Goal: Answer question/provide support

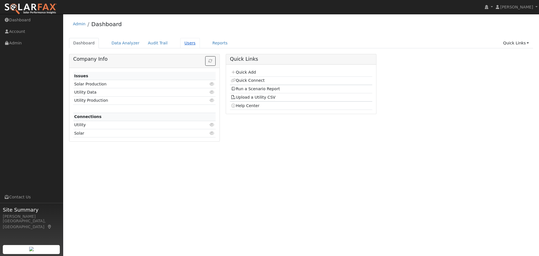
click at [183, 42] on link "Users" at bounding box center [190, 43] width 20 height 10
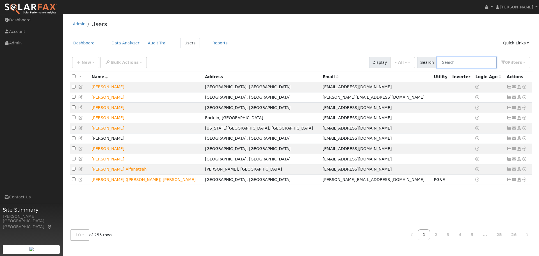
click at [454, 63] on input "text" at bounding box center [466, 63] width 59 height 12
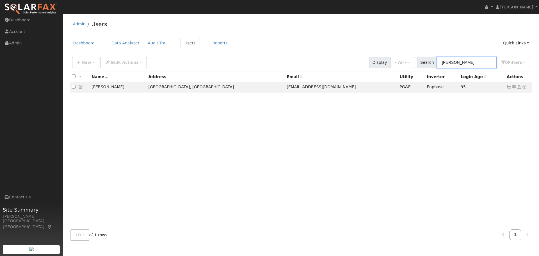
type input "PEARSON"
click at [524, 88] on icon at bounding box center [524, 87] width 5 height 4
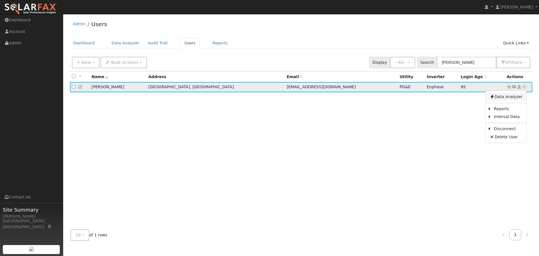
click at [500, 99] on link "Data Analyzer" at bounding box center [505, 97] width 41 height 8
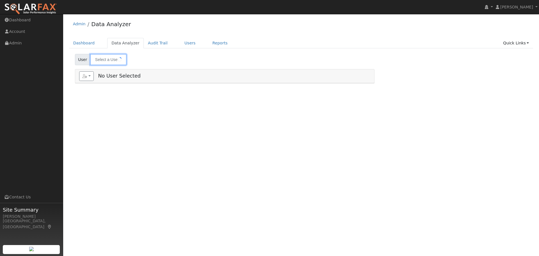
type input "[PERSON_NAME]"
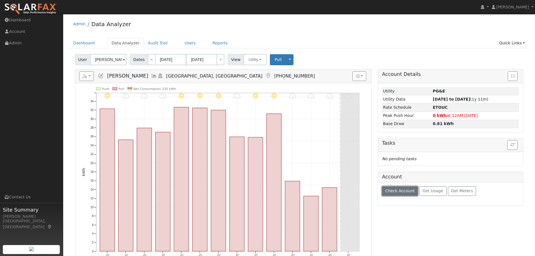
click at [403, 191] on span "Check Account" at bounding box center [399, 190] width 29 height 4
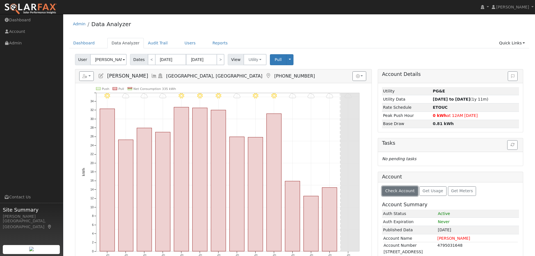
scroll to position [47, 0]
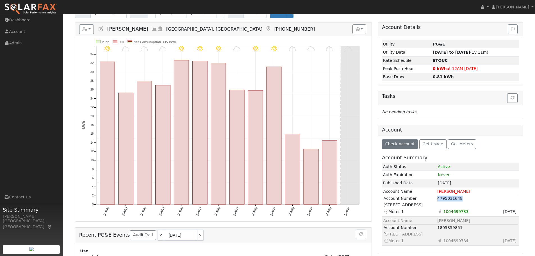
drag, startPoint x: 435, startPoint y: 198, endPoint x: 462, endPoint y: 198, distance: 26.7
click at [462, 198] on tr "Account Number 4795031648" at bounding box center [450, 198] width 134 height 7
copy tr "4795031648"
